Goal: Communication & Community: Connect with others

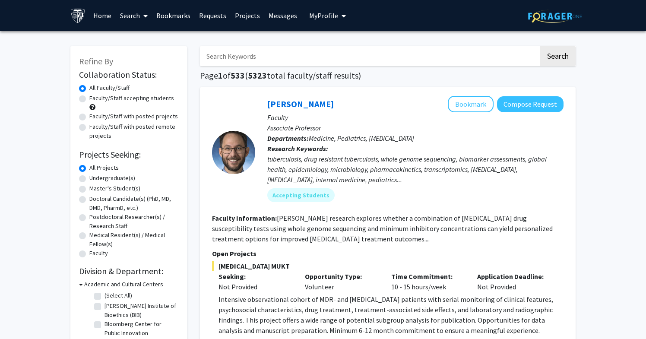
click at [137, 126] on label "Faculty/Staff with posted remote projects" at bounding box center [133, 131] width 89 height 18
click at [95, 126] on input "Faculty/Staff with posted remote projects" at bounding box center [92, 125] width 6 height 6
radio input "true"
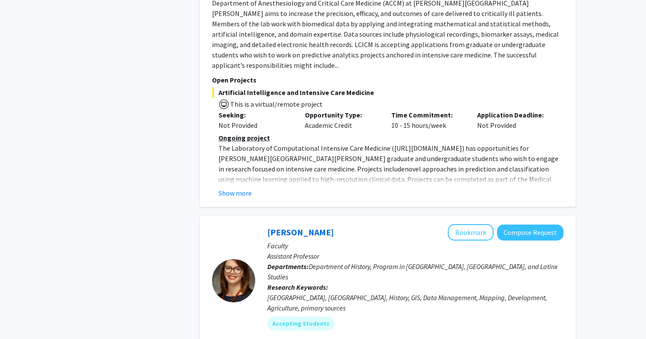
scroll to position [556, 0]
click at [224, 187] on button "Show more" at bounding box center [234, 192] width 33 height 10
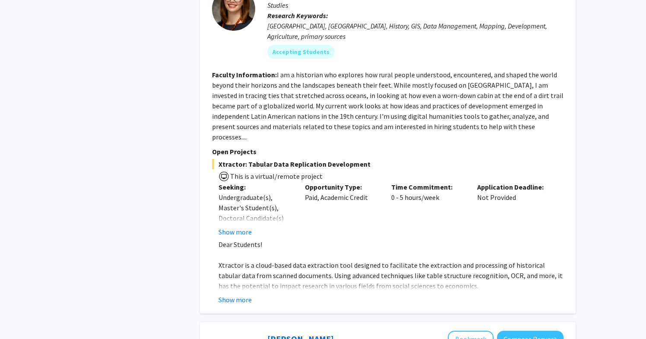
scroll to position [891, 0]
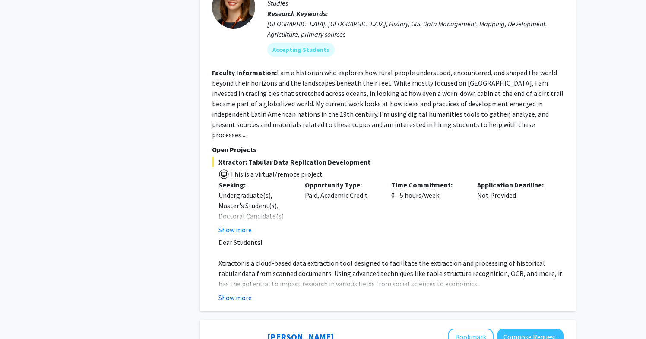
click at [241, 292] on button "Show more" at bounding box center [234, 297] width 33 height 10
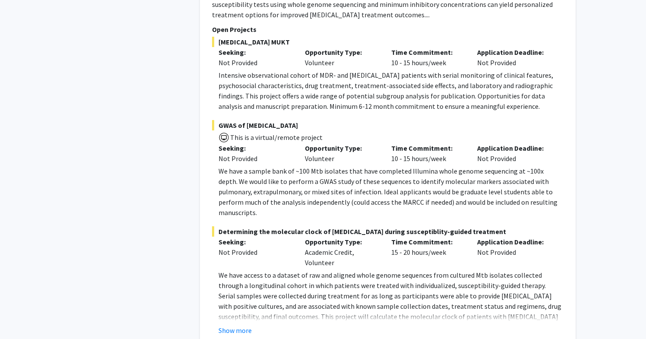
scroll to position [3381, 0]
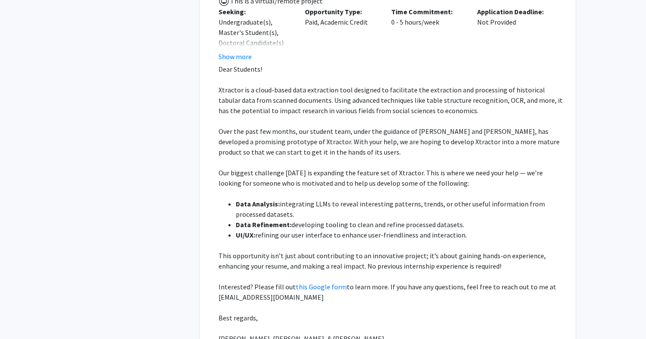
scroll to position [1061, 0]
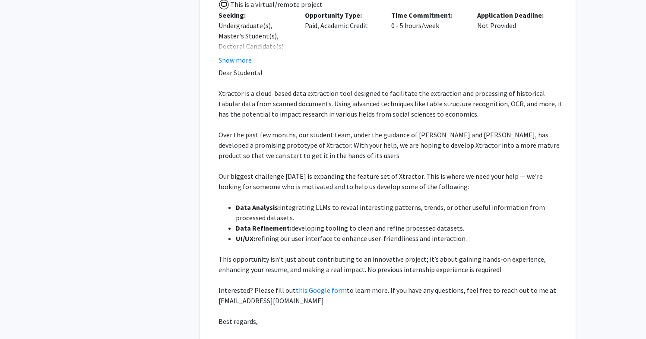
click at [228, 89] on span "Xtractor is a cloud-based data extraction tool designed to facilitate the extra…" at bounding box center [390, 103] width 344 height 29
copy span "Xtractor"
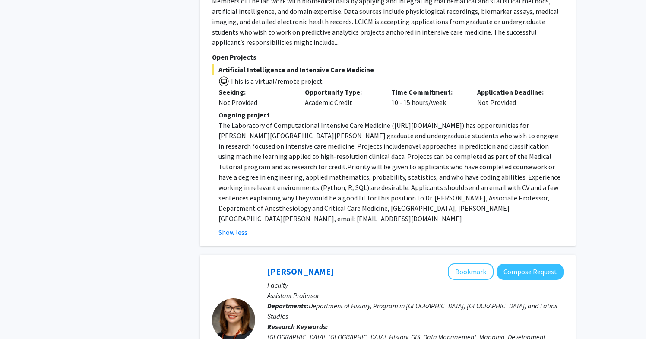
scroll to position [578, 0]
click at [227, 227] on button "Show less" at bounding box center [232, 232] width 29 height 10
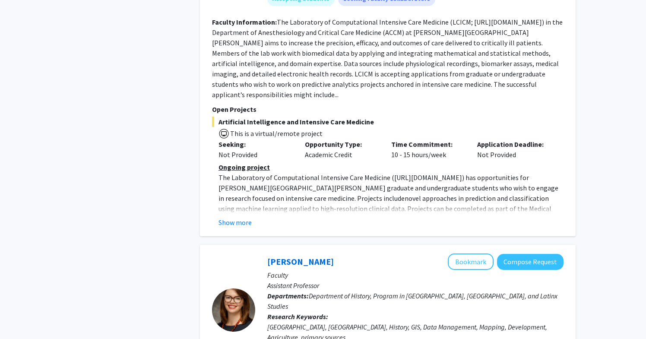
scroll to position [526, 0]
click at [230, 220] on div "✓ Bookmarked [PERSON_NAME] Remove Bookmark Compose Request Faculty Associate Pr…" at bounding box center [388, 58] width 376 height 356
click at [230, 217] on button "Show more" at bounding box center [234, 222] width 33 height 10
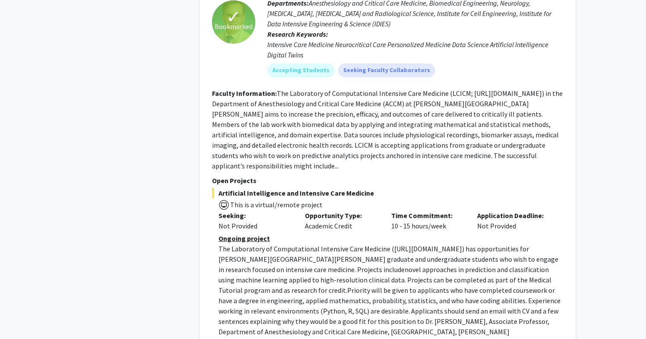
scroll to position [457, 0]
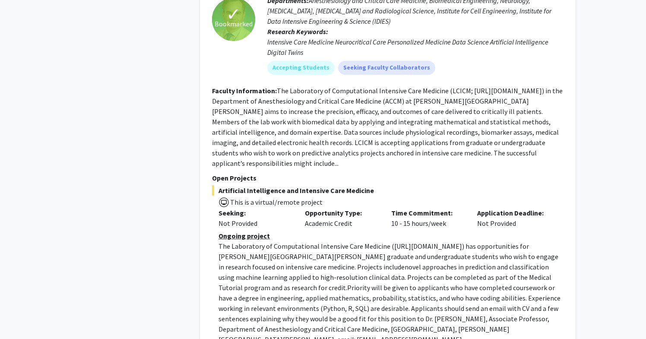
drag, startPoint x: 272, startPoint y: 81, endPoint x: 287, endPoint y: 208, distance: 127.4
click at [287, 208] on fg-search-faculty "✓ Bookmarked [PERSON_NAME] Remove Bookmark Compose Request Faculty Associate Pr…" at bounding box center [387, 158] width 351 height 401
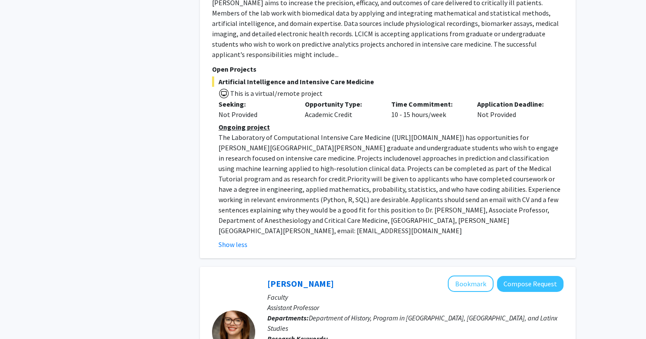
scroll to position [577, 0]
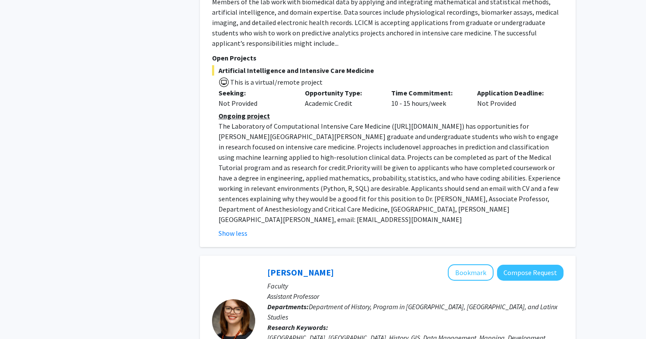
click at [403, 202] on p "The Laboratory of Computational Intensive Care Medicine ( [URL][DOMAIN_NAME] ) …" at bounding box center [390, 173] width 345 height 104
copy fg-search-faculty "Loremip Dolorsitame: Con Adipiscing el Seddoeiusmodt Incididun Utla Etdolore (M…"
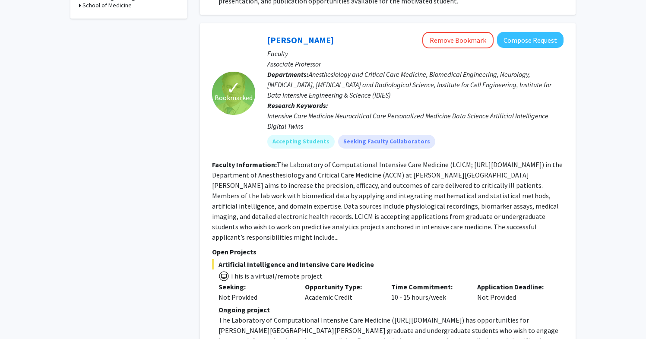
scroll to position [364, 0]
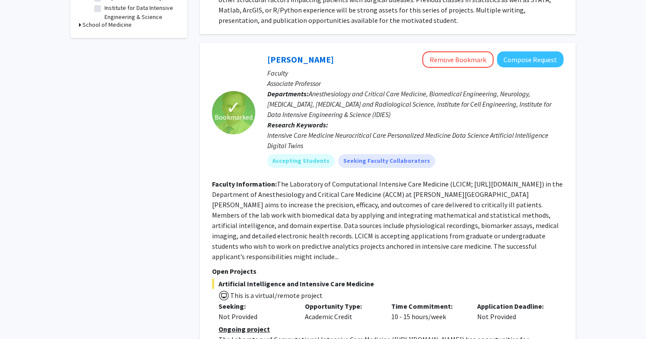
click at [426, 134] on div "Intensive Care Medicine Neurocritical Care Personalized Medicine Data Science A…" at bounding box center [415, 140] width 296 height 21
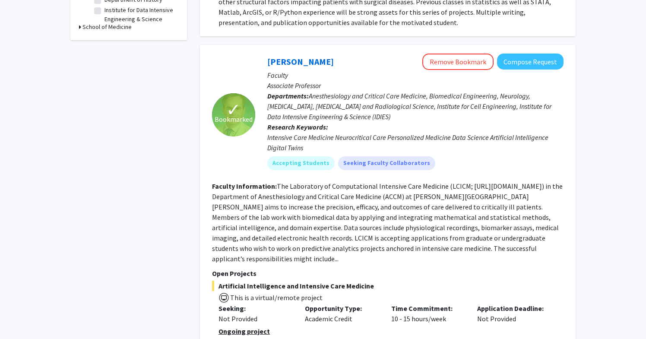
scroll to position [358, 0]
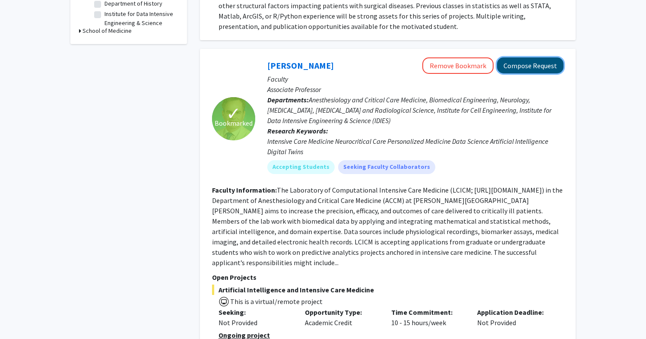
click at [533, 62] on button "Compose Request" at bounding box center [530, 65] width 66 height 16
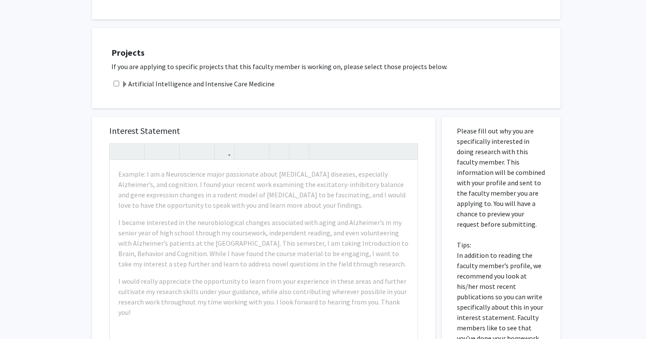
scroll to position [475, 0]
click at [125, 80] on span at bounding box center [124, 83] width 7 height 7
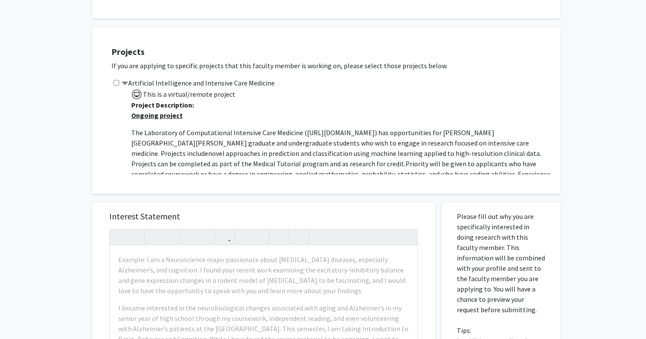
click at [116, 80] on input "checkbox" at bounding box center [117, 83] width 6 height 6
checkbox input "true"
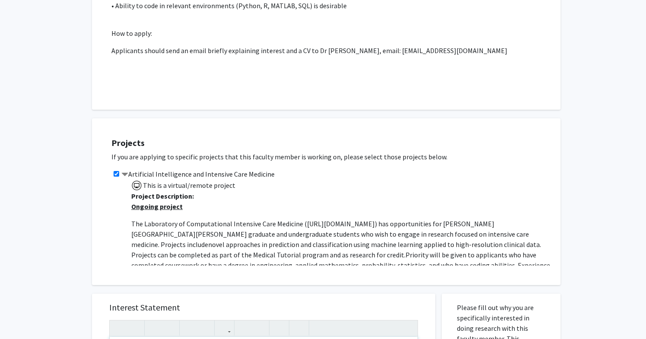
scroll to position [309, 0]
